Goal: Information Seeking & Learning: Check status

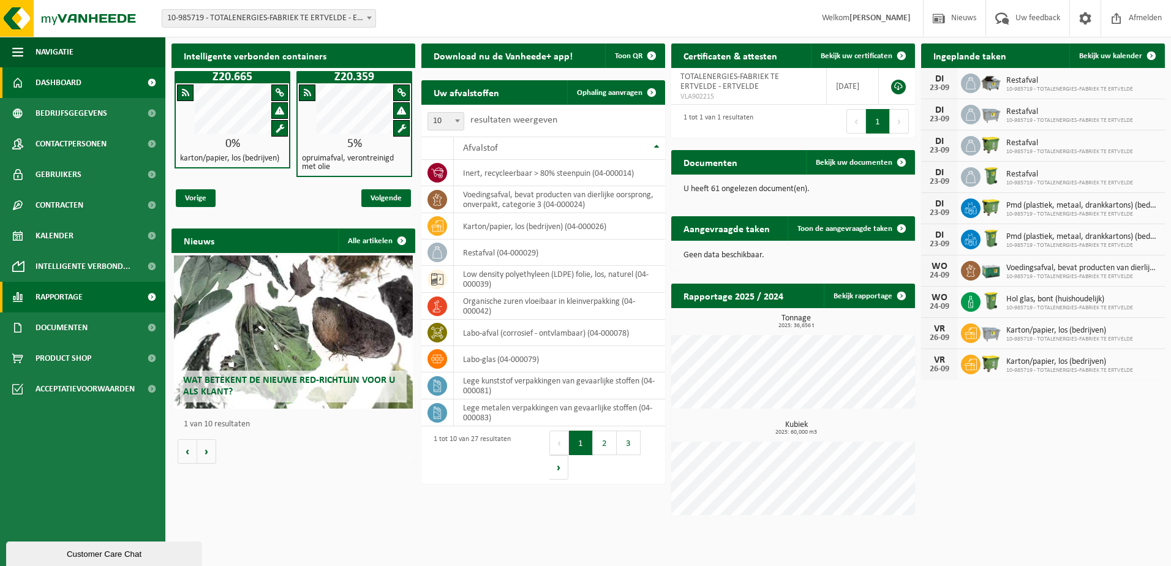
click at [61, 300] on span "Rapportage" at bounding box center [59, 297] width 47 height 31
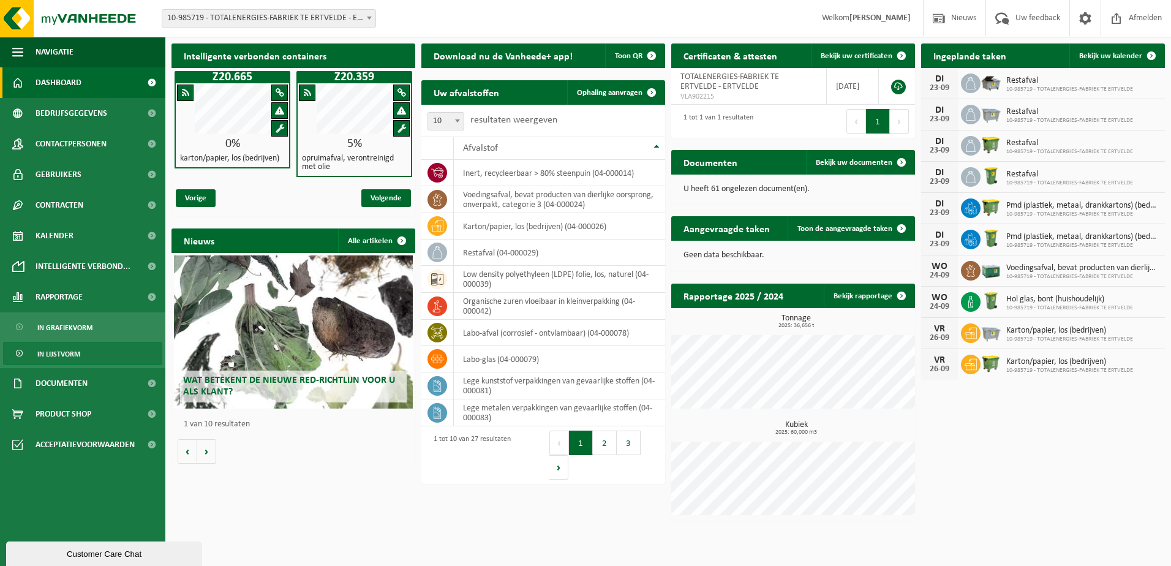
click at [68, 353] on span "In lijstvorm" at bounding box center [58, 353] width 43 height 23
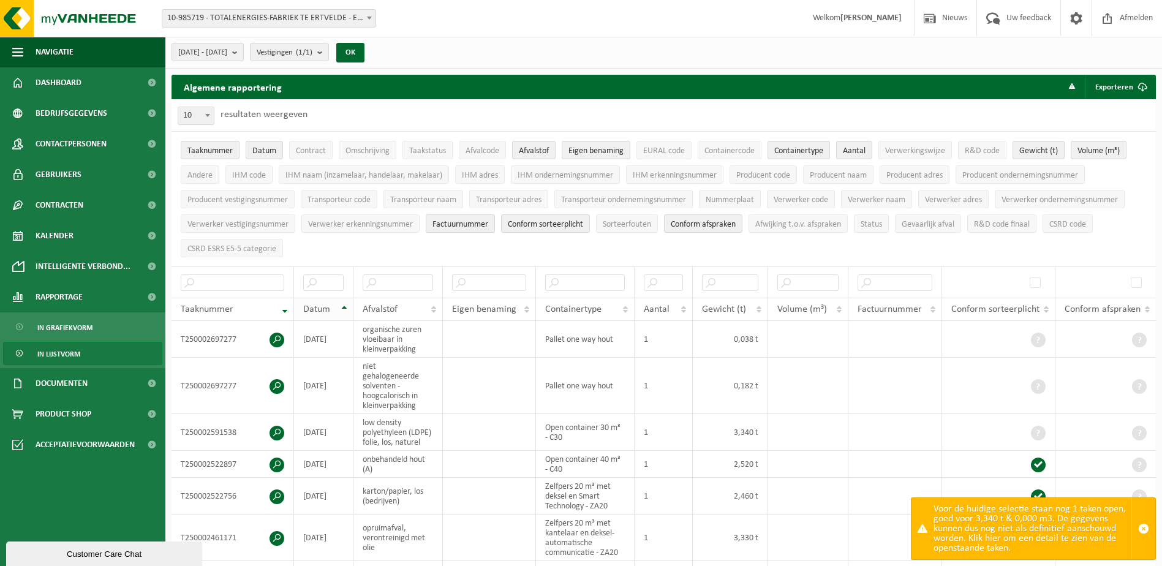
click at [344, 306] on th "Datum" at bounding box center [323, 309] width 59 height 23
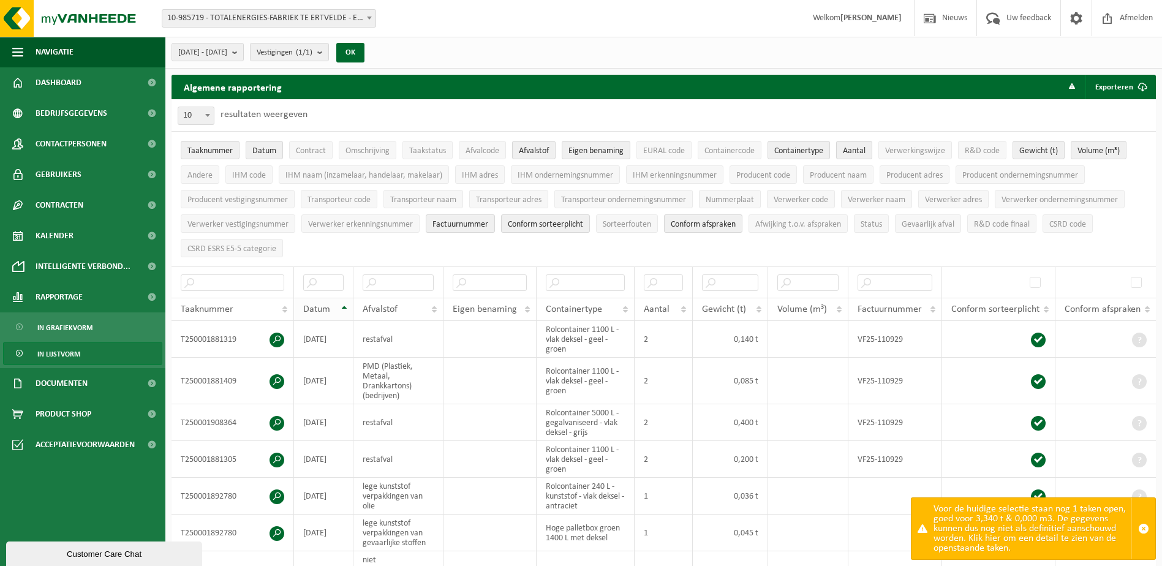
click at [344, 306] on th "Datum" at bounding box center [323, 309] width 59 height 23
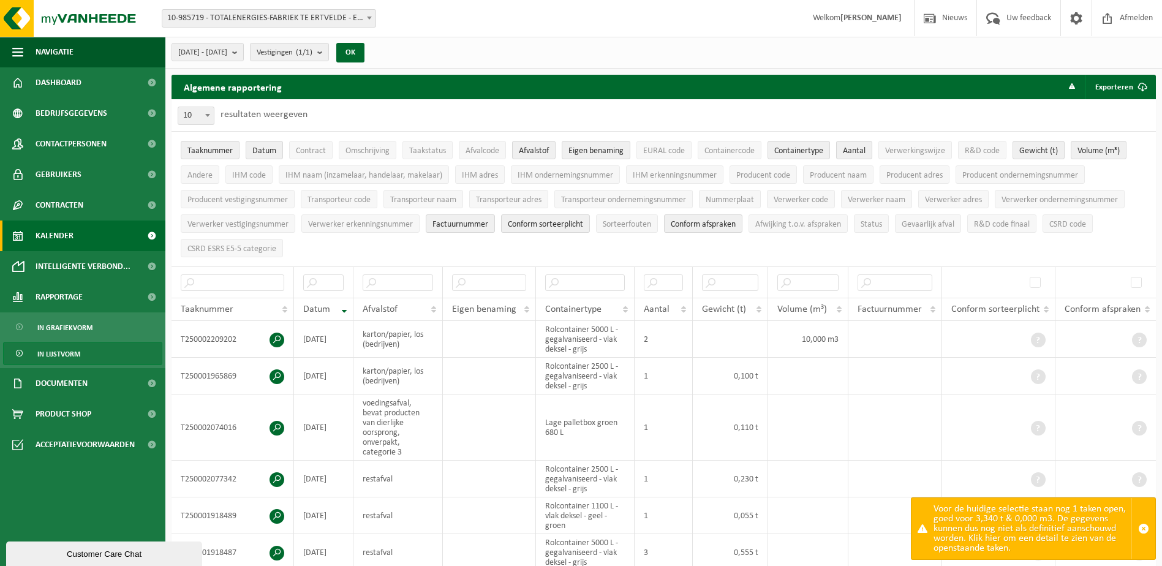
click at [45, 238] on span "Kalender" at bounding box center [55, 236] width 38 height 31
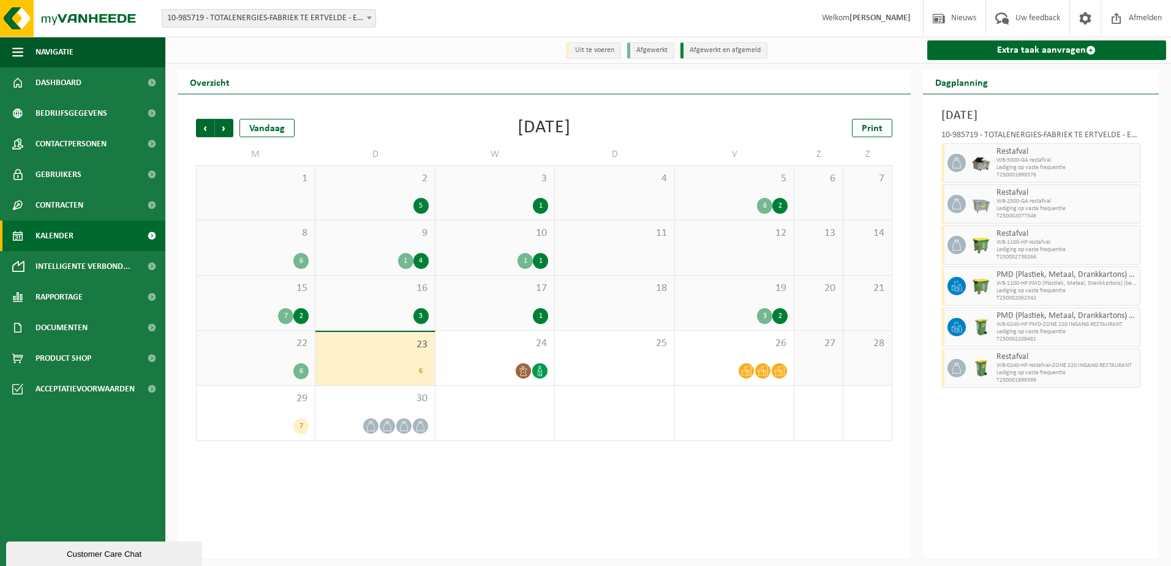
click at [293, 371] on div "6" at bounding box center [256, 371] width 106 height 16
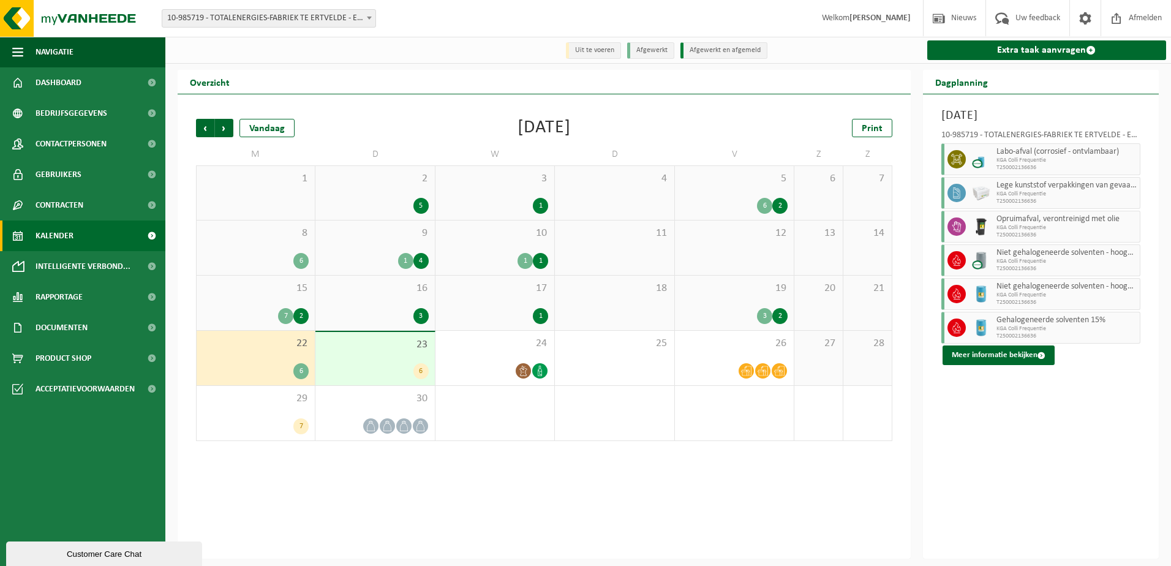
click at [416, 367] on div "6" at bounding box center [421, 371] width 15 height 16
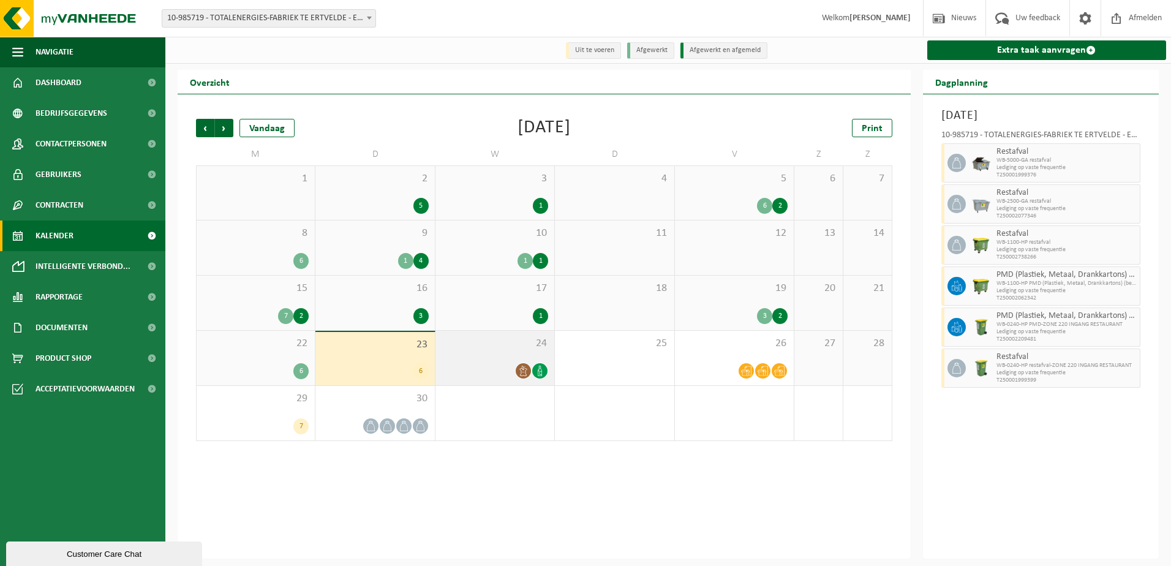
click at [507, 378] on div at bounding box center [495, 371] width 107 height 17
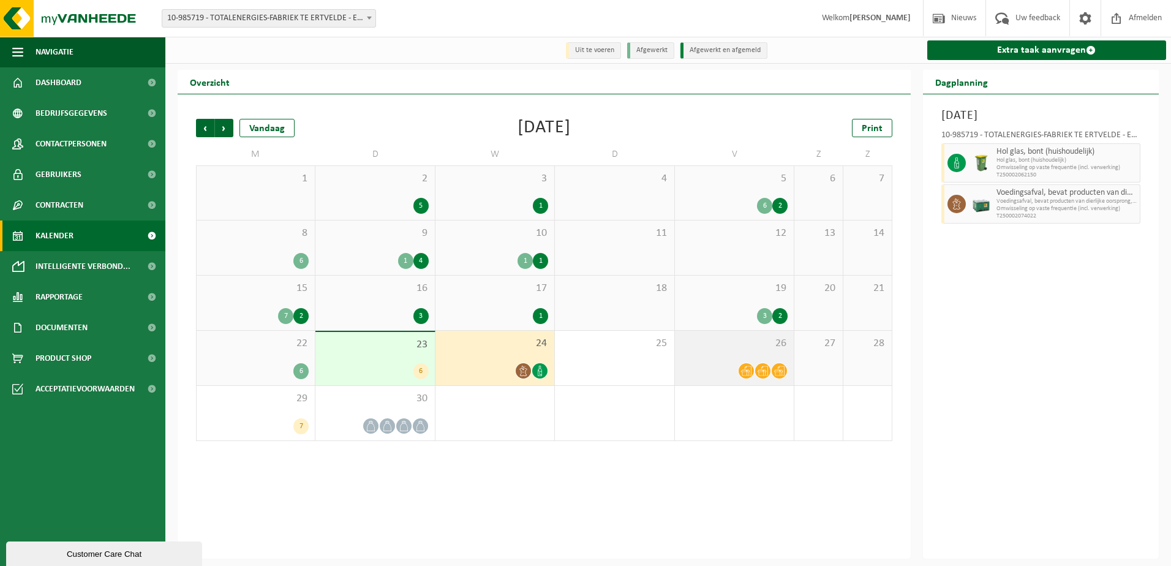
click at [760, 375] on icon at bounding box center [763, 371] width 10 height 10
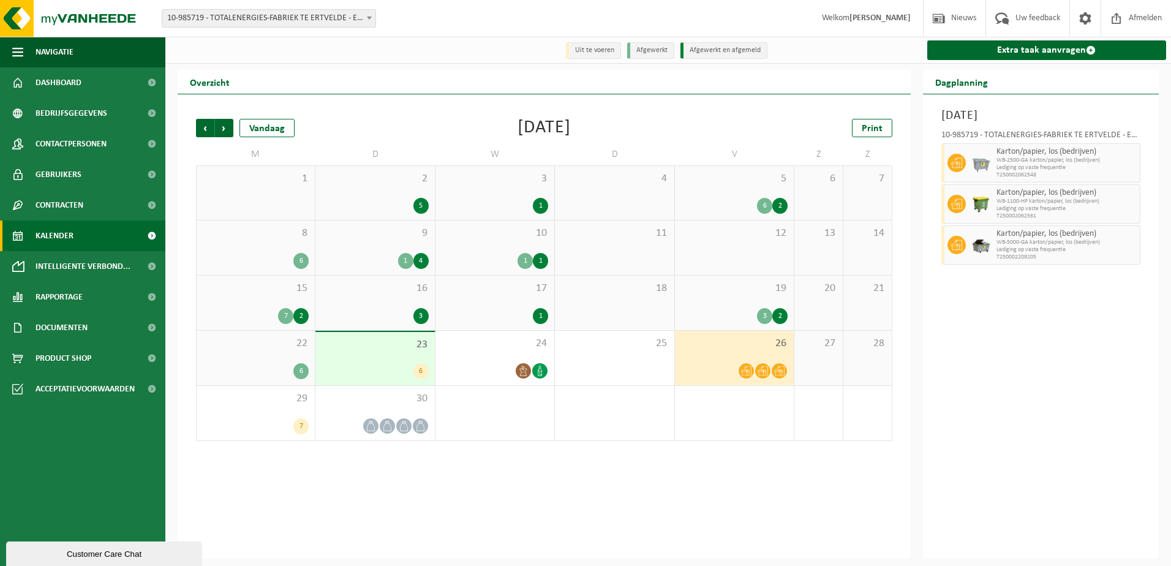
click at [758, 360] on div "26" at bounding box center [734, 358] width 119 height 55
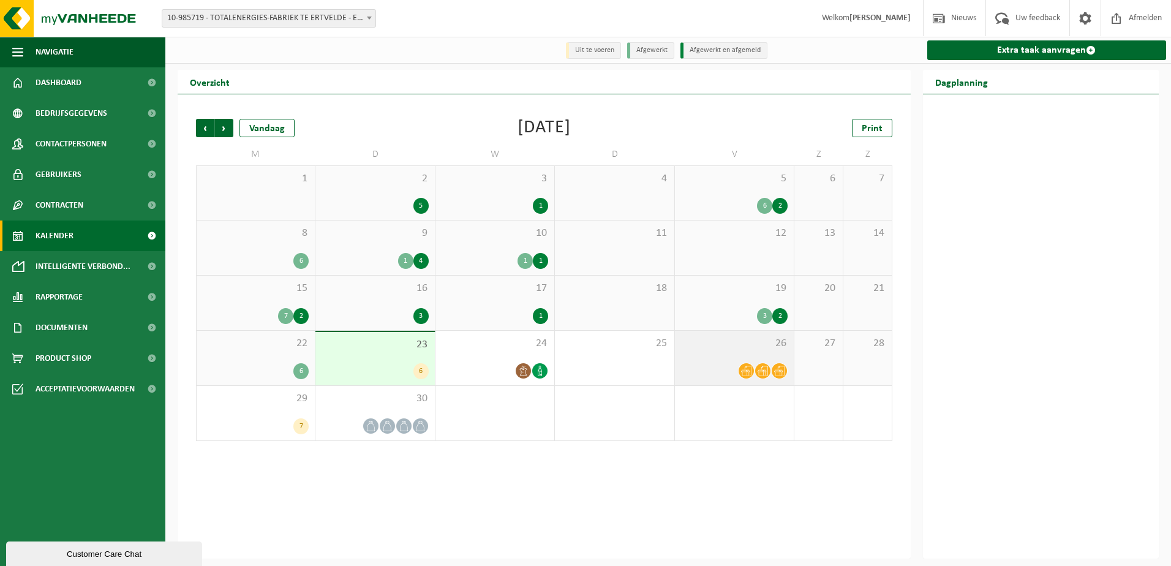
click at [749, 371] on icon at bounding box center [746, 371] width 10 height 10
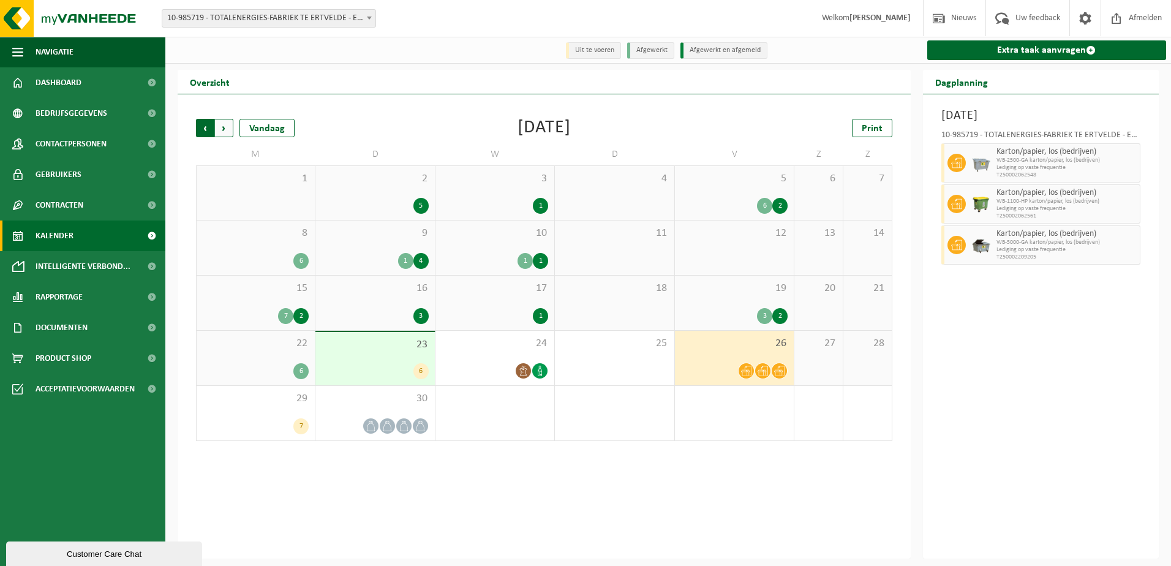
click at [225, 132] on span "Volgende" at bounding box center [224, 128] width 18 height 18
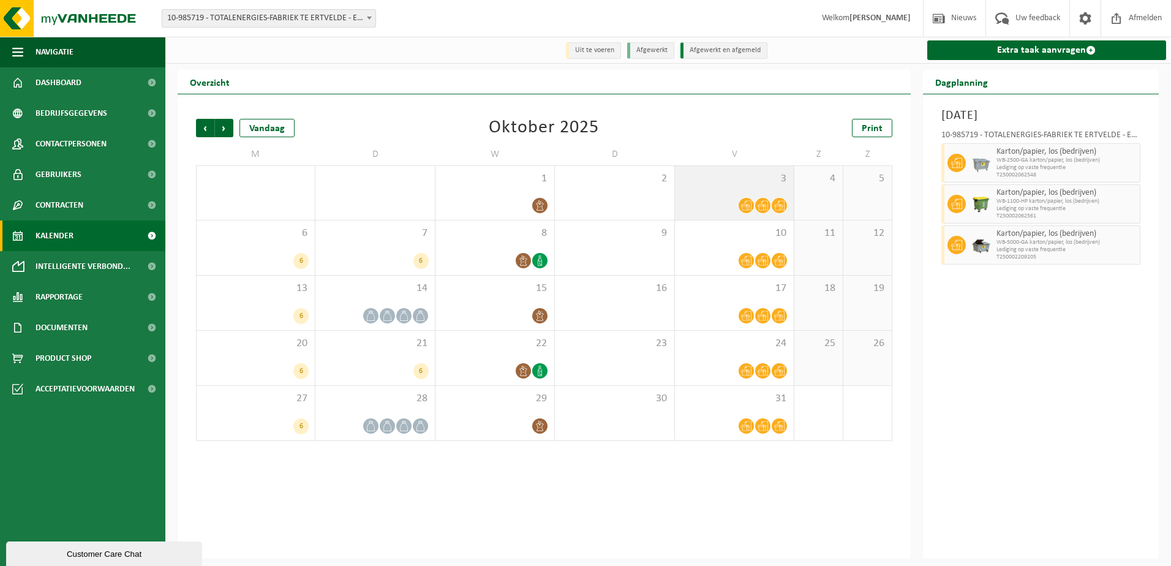
click at [749, 207] on icon at bounding box center [746, 206] width 10 height 10
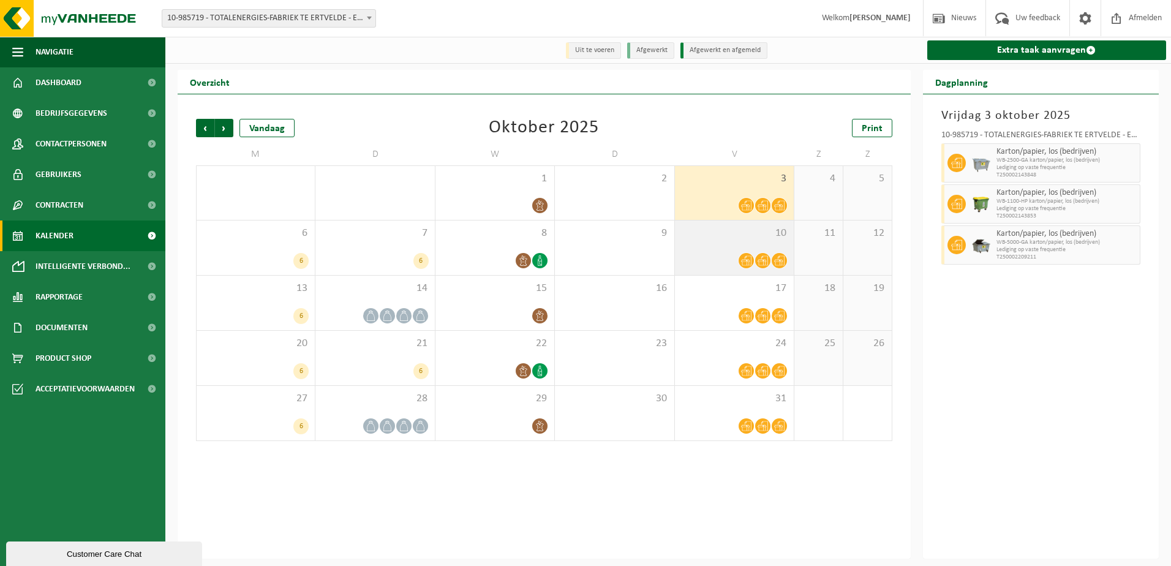
click at [758, 249] on div "10" at bounding box center [734, 248] width 119 height 55
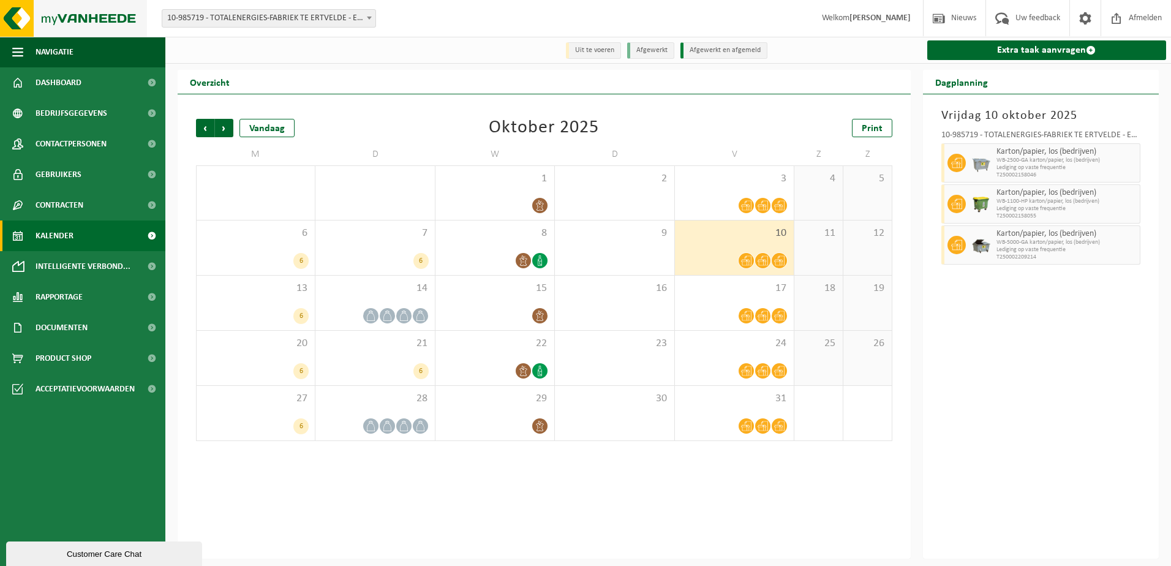
click at [115, 18] on img at bounding box center [73, 18] width 147 height 37
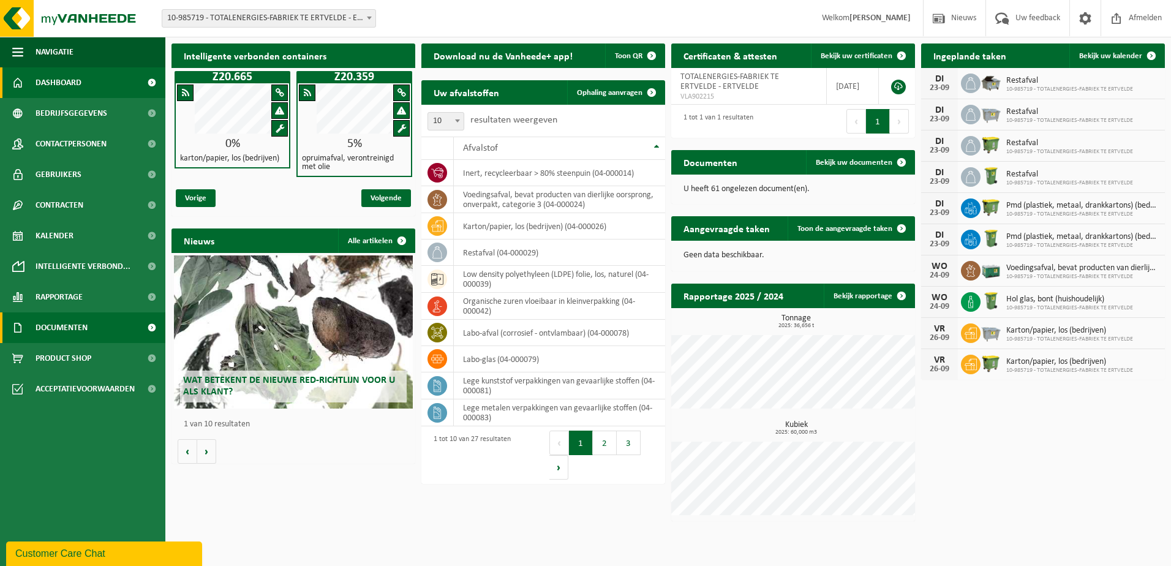
click at [51, 327] on span "Documenten" at bounding box center [62, 327] width 52 height 31
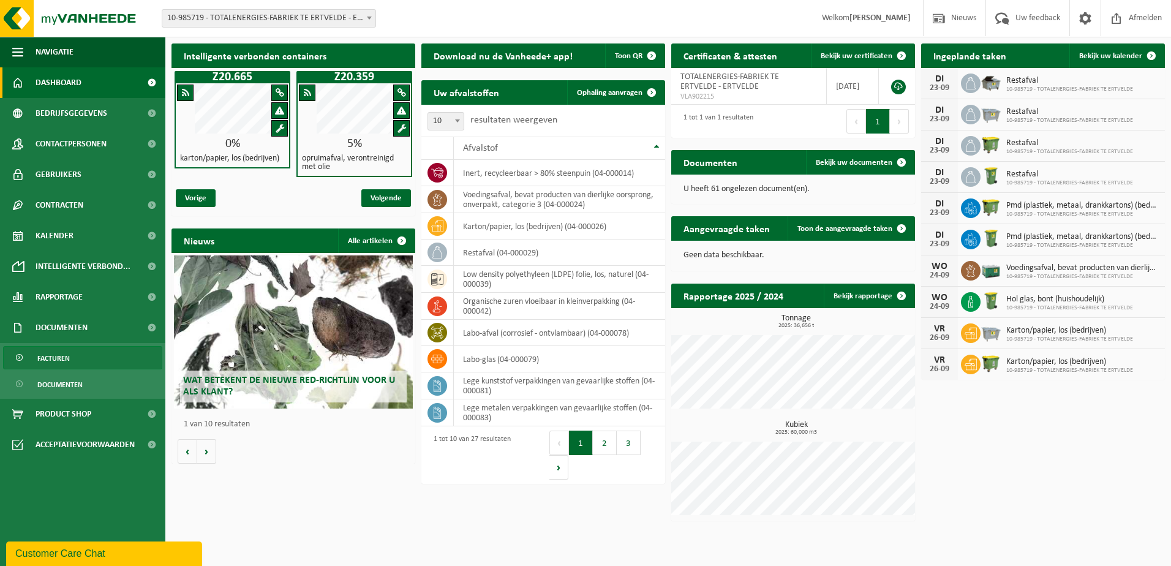
click at [57, 357] on span "Facturen" at bounding box center [53, 358] width 32 height 23
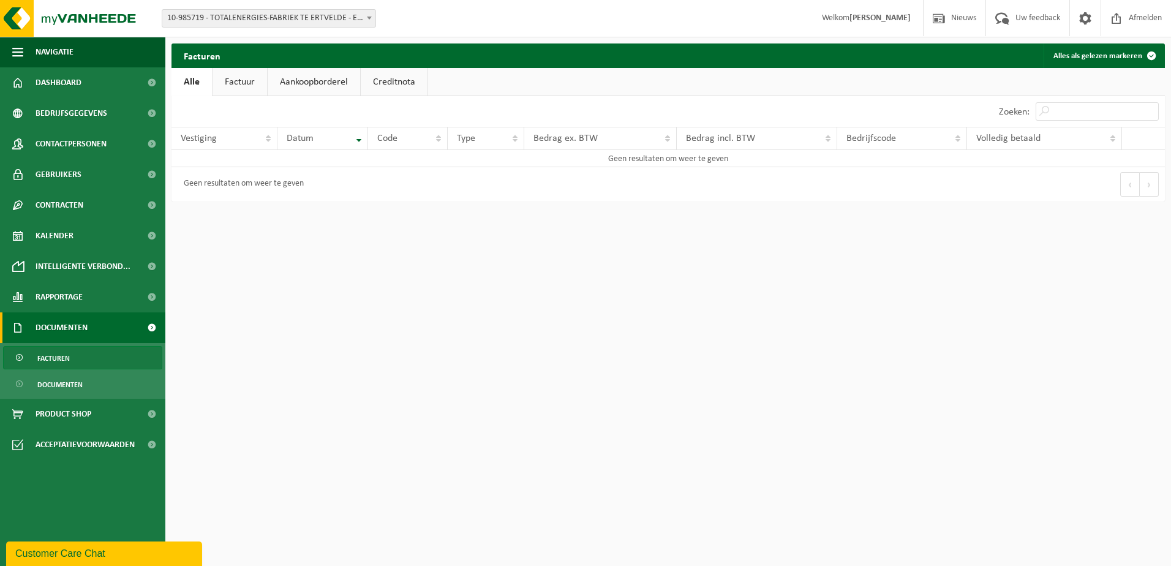
click at [246, 80] on link "Factuur" at bounding box center [240, 82] width 55 height 28
click at [306, 78] on link "Aankoopborderel" at bounding box center [315, 82] width 93 height 28
click at [415, 80] on link "Creditnota" at bounding box center [399, 82] width 67 height 28
click at [303, 83] on link "Aankoopborderel" at bounding box center [313, 82] width 93 height 28
click at [189, 80] on link "Alle" at bounding box center [192, 82] width 40 height 28
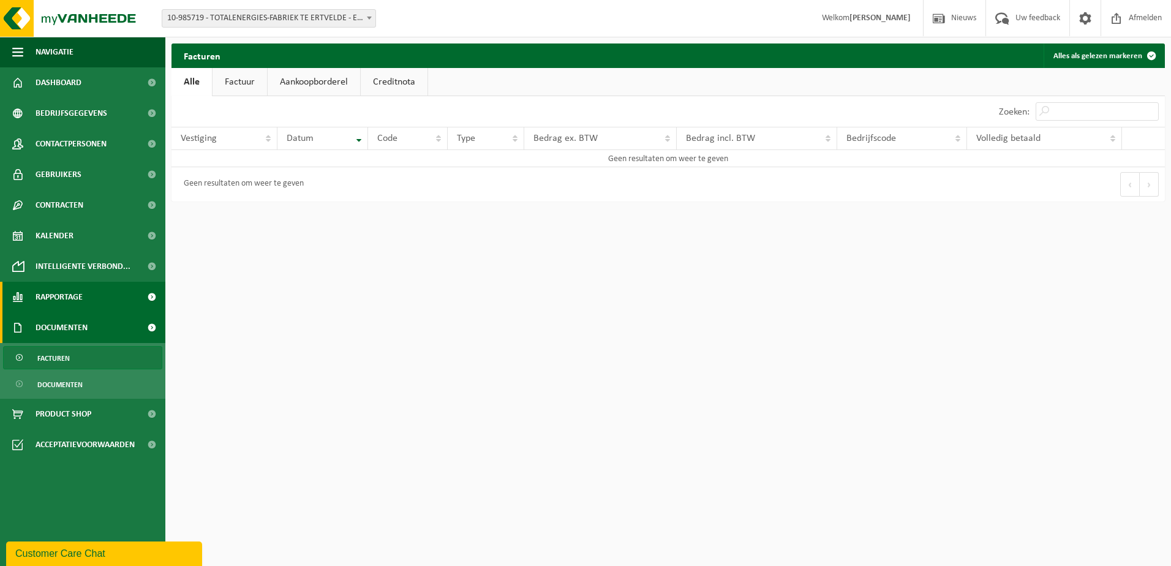
click at [69, 294] on span "Rapportage" at bounding box center [59, 297] width 47 height 31
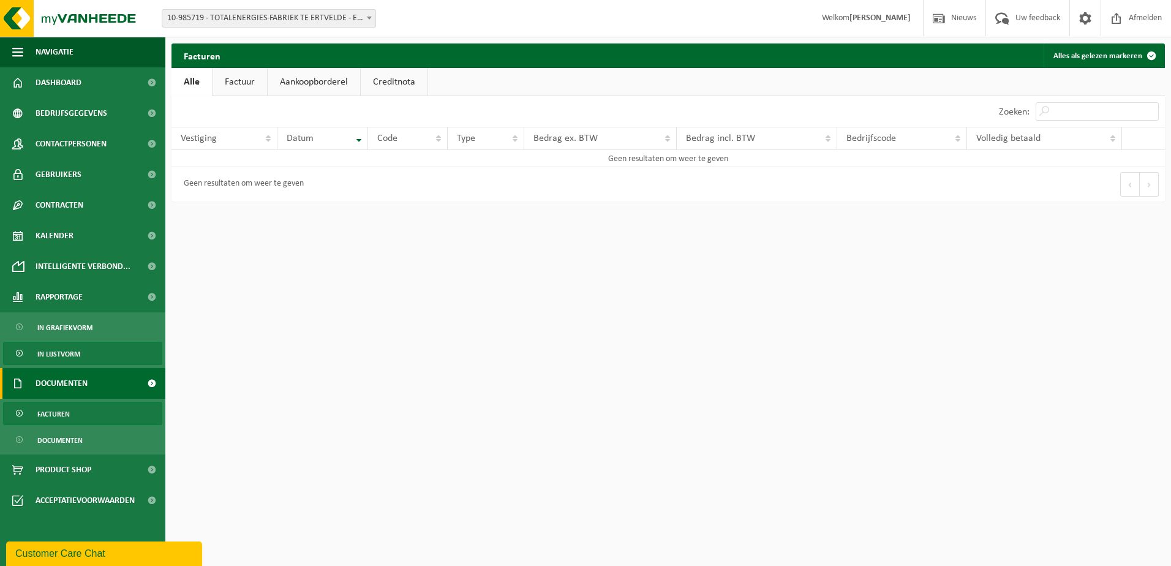
click at [75, 350] on span "In lijstvorm" at bounding box center [58, 353] width 43 height 23
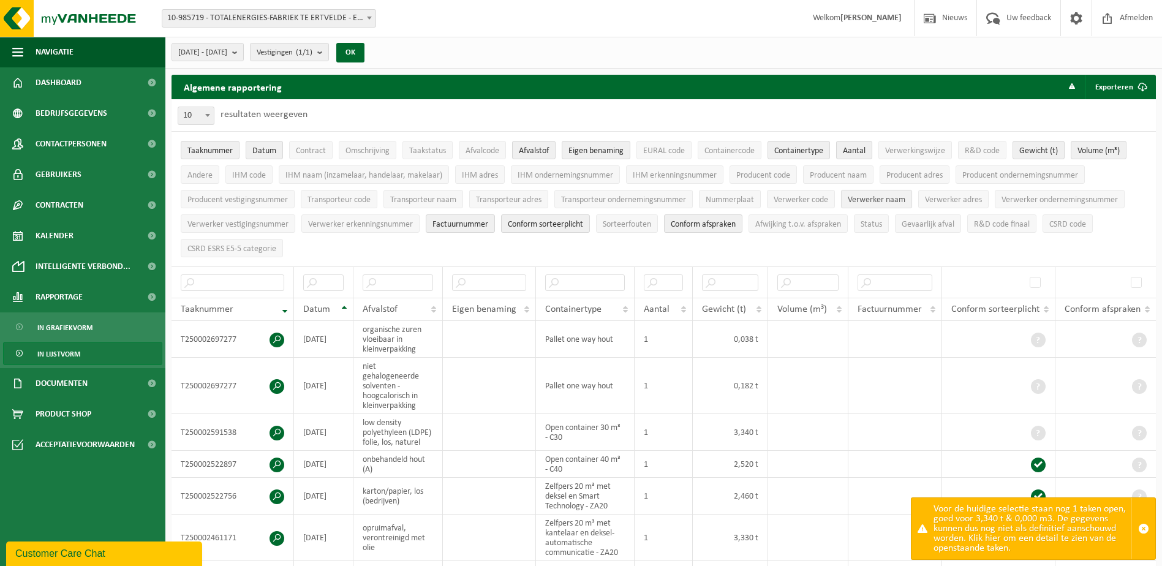
click at [888, 198] on span "Verwerker naam" at bounding box center [877, 199] width 58 height 9
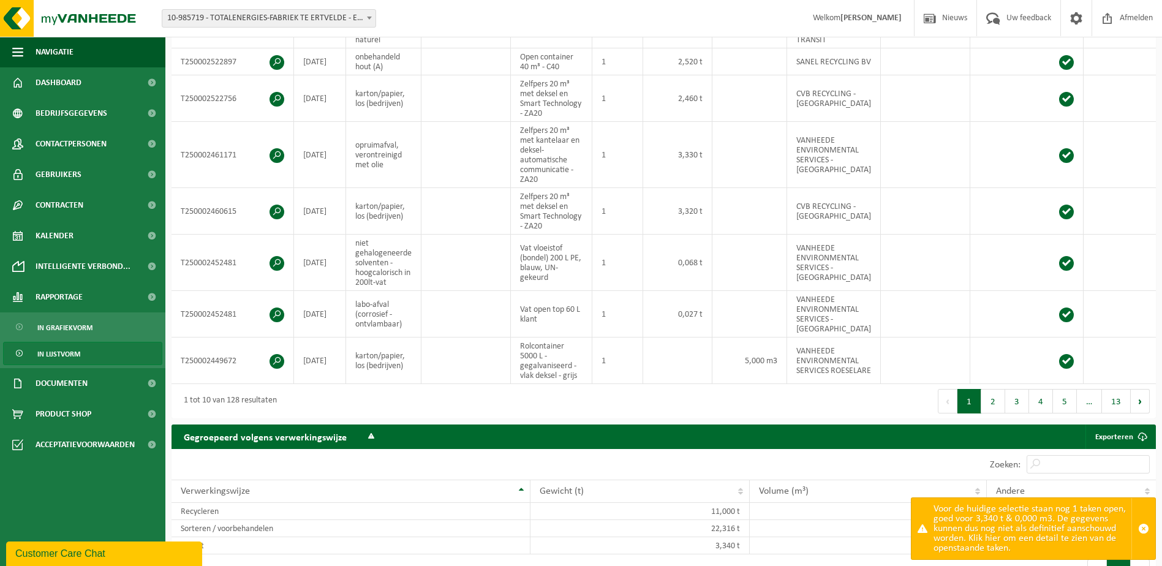
scroll to position [490, 0]
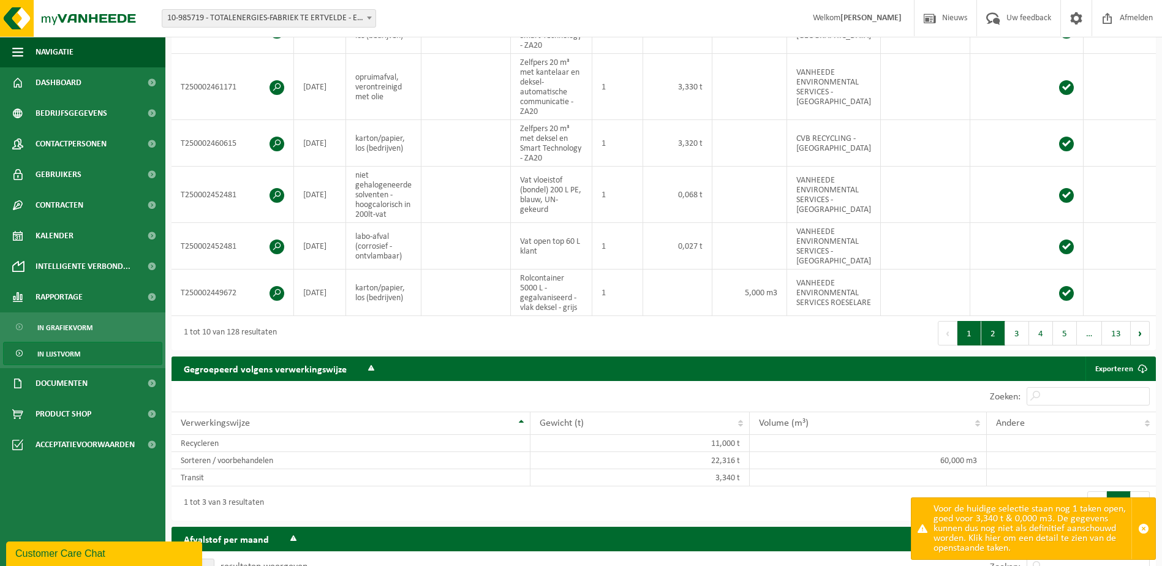
click at [996, 346] on button "2" at bounding box center [993, 333] width 24 height 25
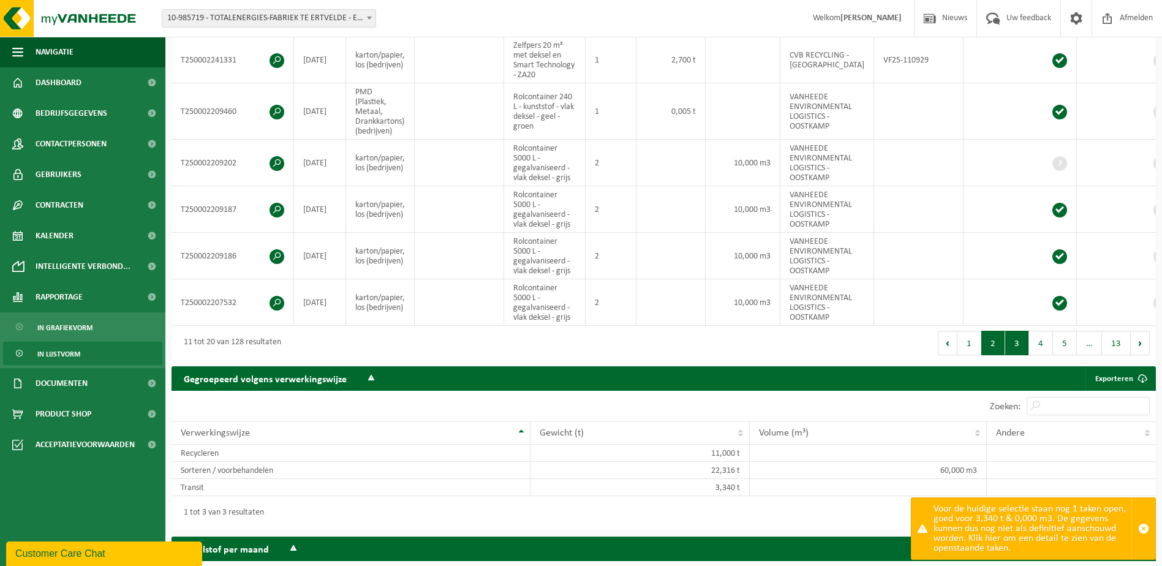
click at [1029, 344] on button "3" at bounding box center [1017, 343] width 24 height 25
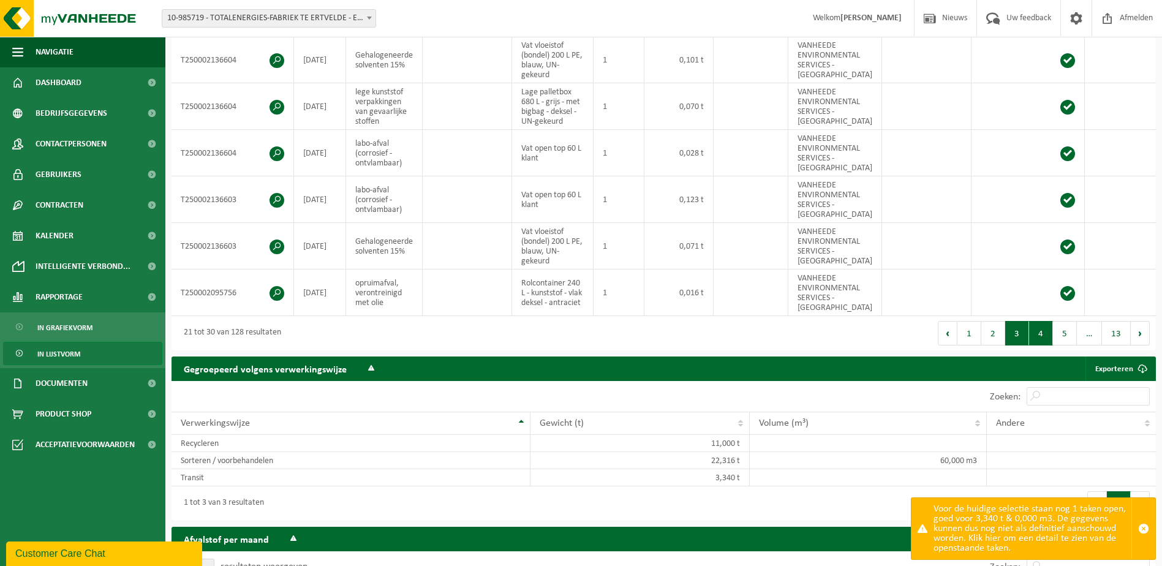
click at [1036, 344] on button "4" at bounding box center [1041, 333] width 24 height 25
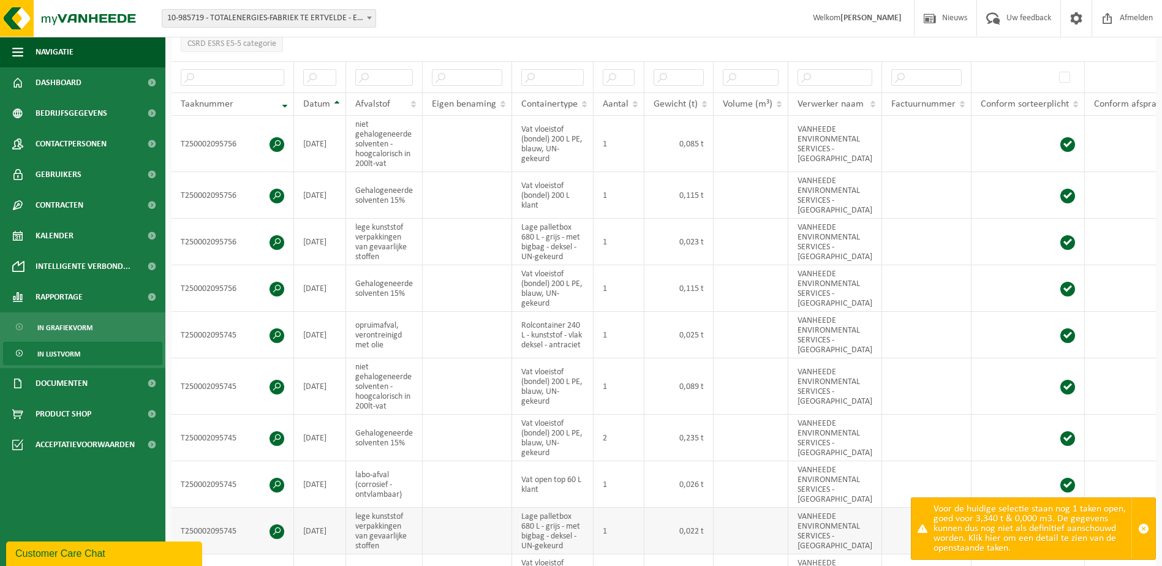
scroll to position [184, 0]
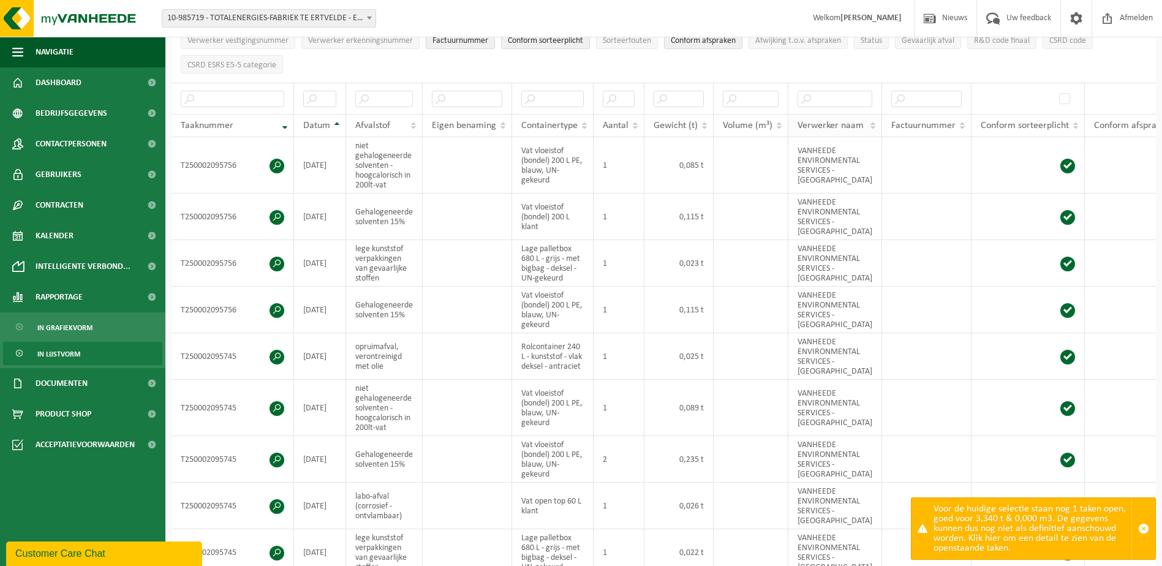
click at [866, 123] on th "Verwerker naam" at bounding box center [835, 125] width 94 height 23
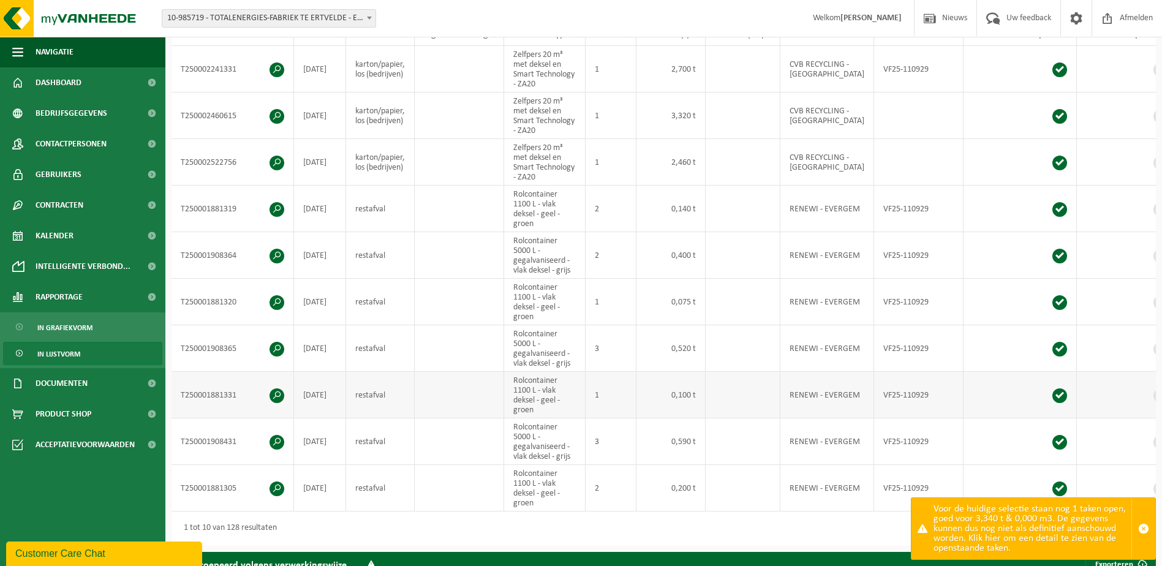
scroll to position [306, 0]
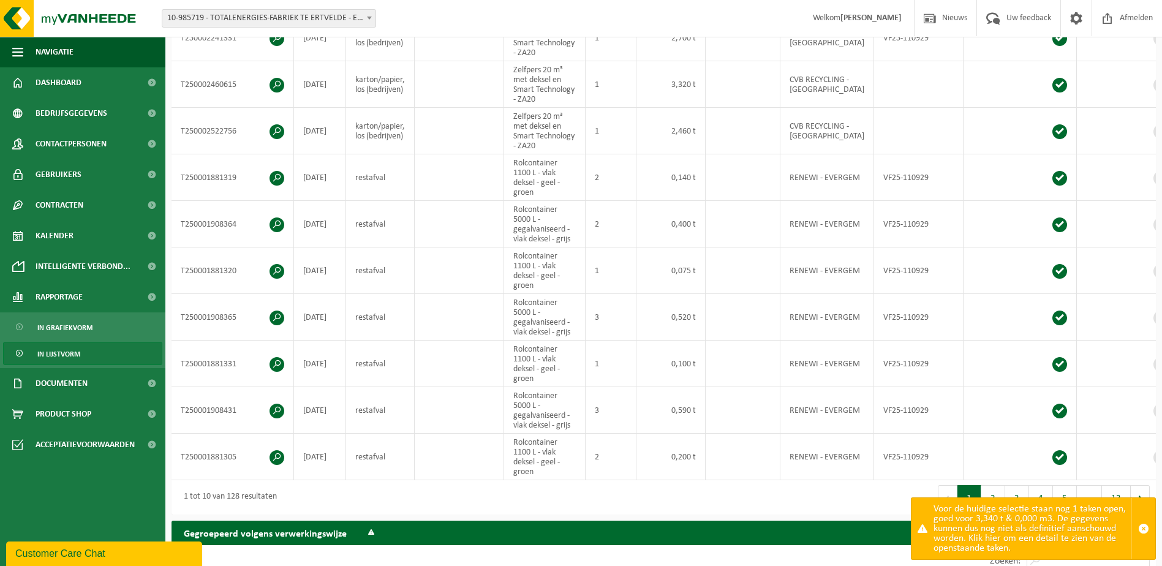
click at [885, 503] on div "Eerste Vorige 1 2 3 4 5 … 13 Volgende Laatste" at bounding box center [910, 497] width 493 height 34
click at [1146, 529] on span "button" at bounding box center [1143, 528] width 11 height 11
